Goal: Check status: Check status

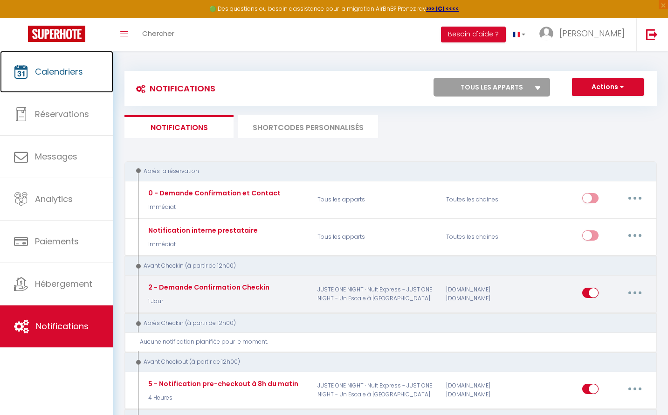
click at [64, 77] on link "Calendriers" at bounding box center [56, 72] width 113 height 42
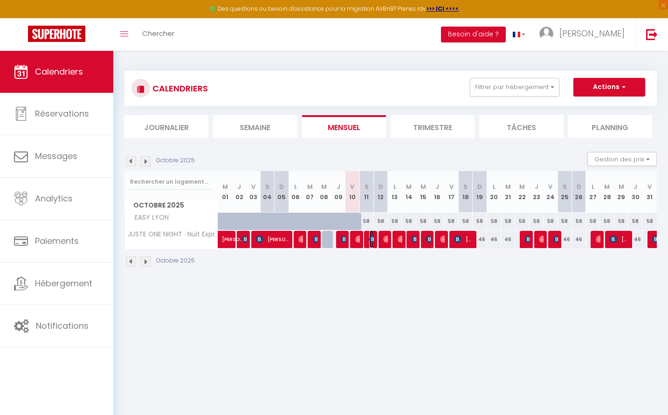
click at [370, 240] on img at bounding box center [372, 238] width 7 height 7
select select "OK"
select select "KO"
select select "0"
select select "1"
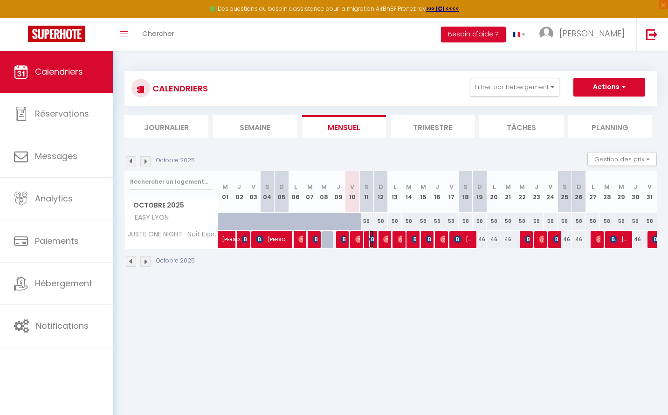
select select "1"
select select
